Goal: Entertainment & Leisure: Consume media (video, audio)

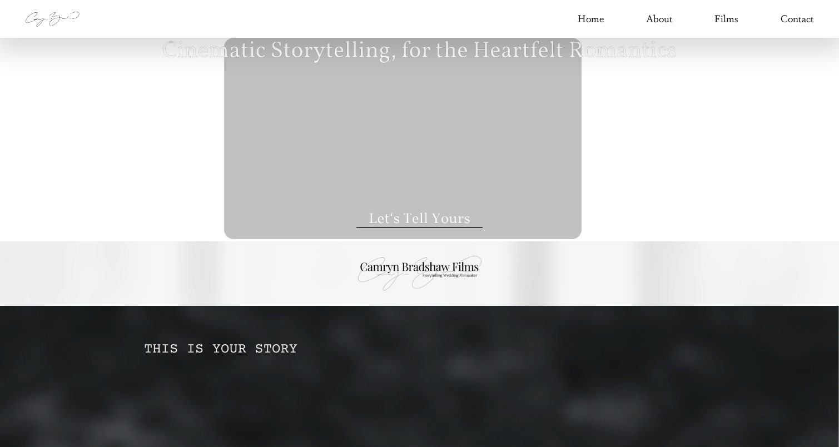
type input "****"
click at [730, 22] on link "Films" at bounding box center [726, 19] width 24 height 18
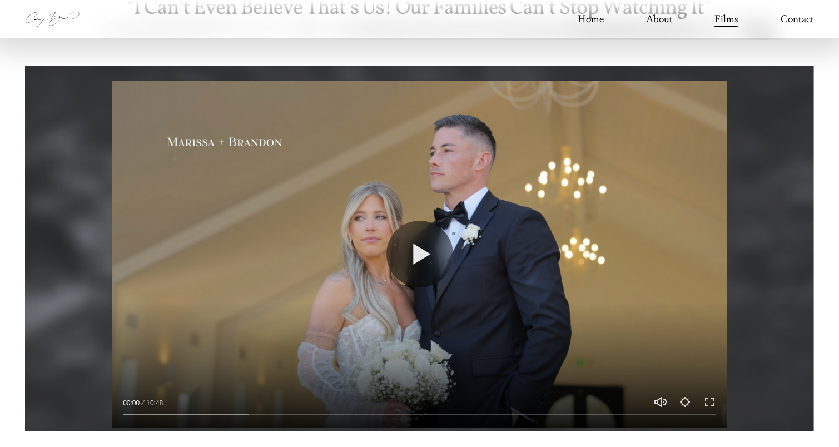
scroll to position [1084, 0]
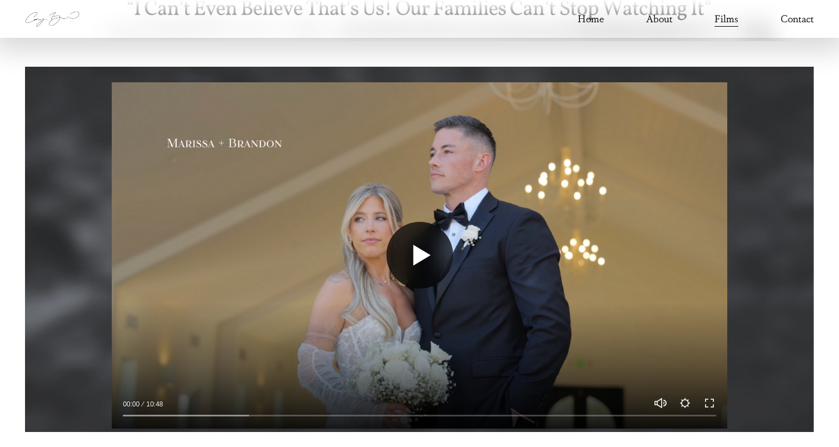
click at [425, 247] on button "Play" at bounding box center [419, 255] width 67 height 67
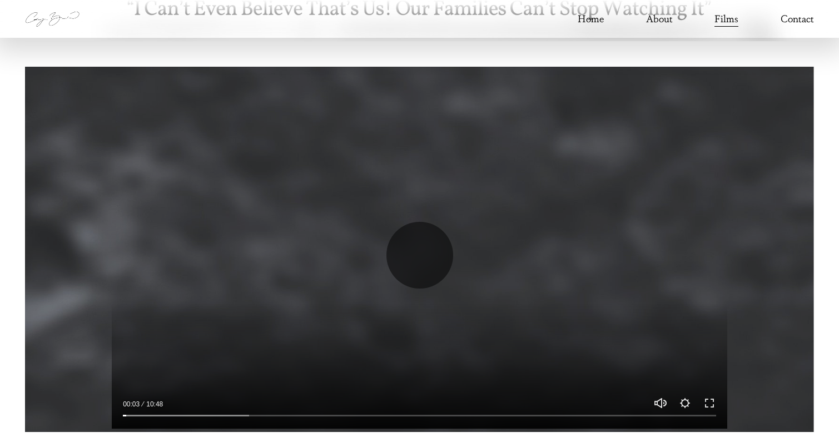
scroll to position [1114, 0]
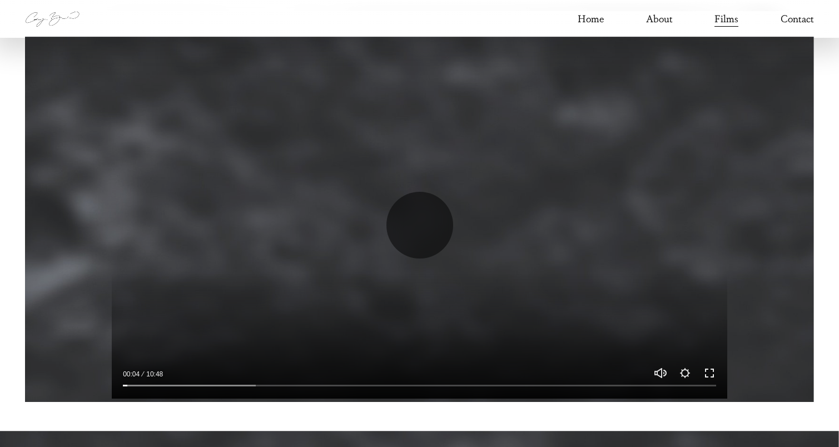
click at [707, 373] on button "Exit fullscreen Enter fullscreen" at bounding box center [709, 372] width 13 height 13
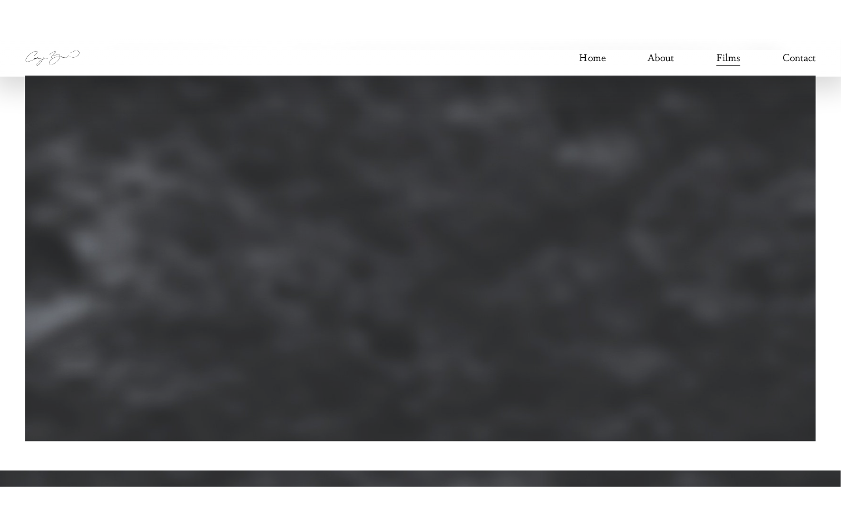
scroll to position [0, 0]
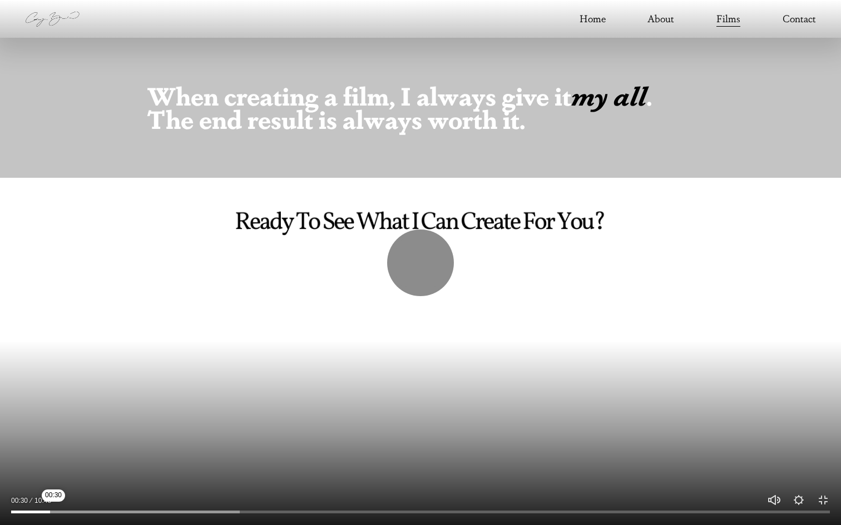
click at [53, 446] on input "Seek" at bounding box center [420, 513] width 818 height 8
drag, startPoint x: 325, startPoint y: 511, endPoint x: 364, endPoint y: 509, distance: 38.4
click at [364, 446] on input "Seek" at bounding box center [420, 513] width 818 height 8
drag, startPoint x: 371, startPoint y: 511, endPoint x: 479, endPoint y: 501, distance: 107.8
click at [479, 446] on div "Play 06:05 10:48 Unmute Mute Settings Speed Normal Speed Go back to previous me…" at bounding box center [420, 262] width 841 height 525
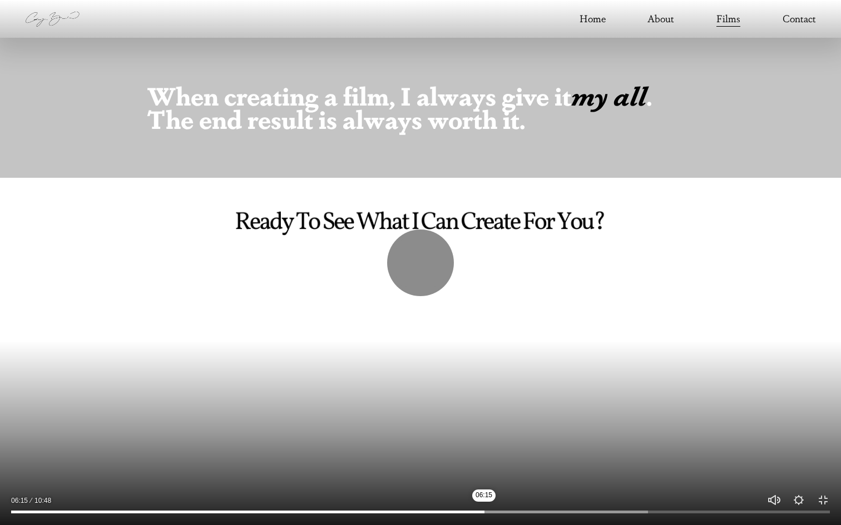
click at [480, 446] on div at bounding box center [420, 262] width 841 height 525
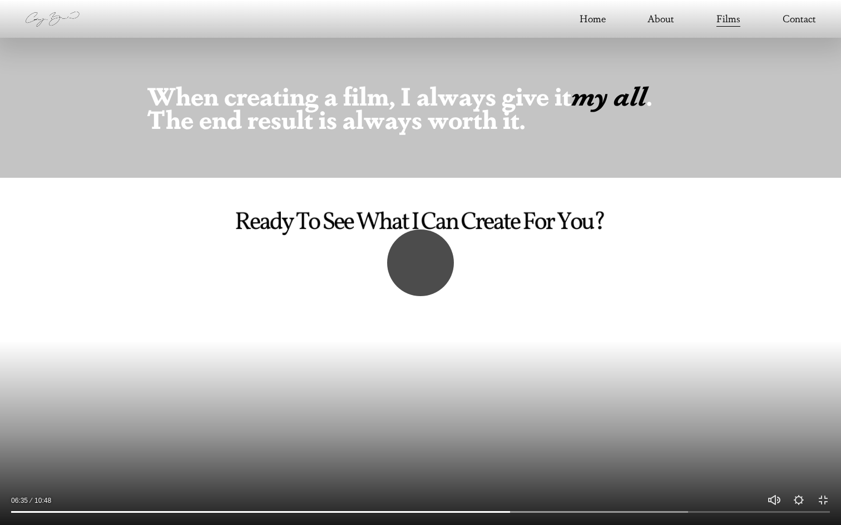
click at [411, 275] on button "Play" at bounding box center [420, 263] width 67 height 67
type input "*****"
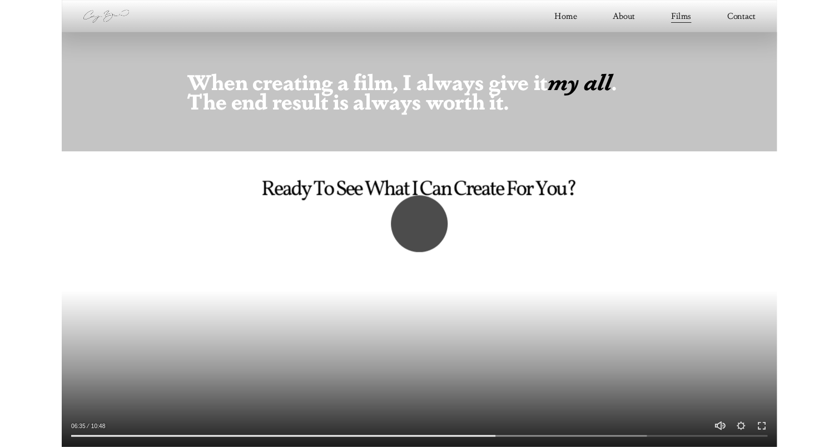
scroll to position [1114, 0]
